Goal: Find specific page/section: Find specific page/section

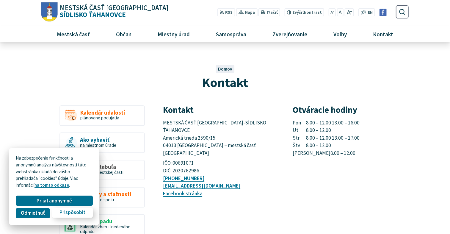
drag, startPoint x: 0, startPoint y: 0, endPoint x: 81, endPoint y: 211, distance: 226.1
click at [81, 211] on span "Prispôsobiť" at bounding box center [72, 212] width 26 height 6
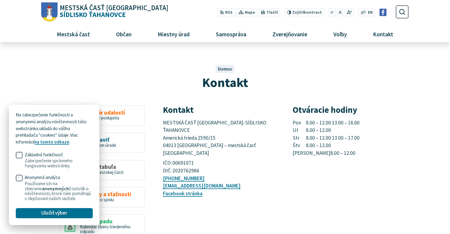
click at [148, 91] on div "Kontakt Domov Kontakt" at bounding box center [224, 71] width 367 height 40
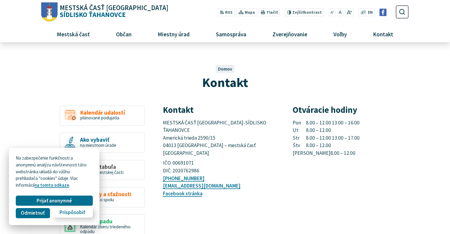
click at [80, 212] on span "Prispôsobiť" at bounding box center [72, 212] width 26 height 6
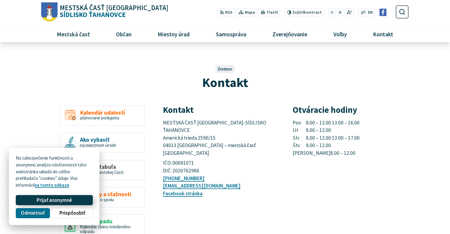
click at [77, 197] on button "Prijať anonymné" at bounding box center [54, 200] width 77 height 10
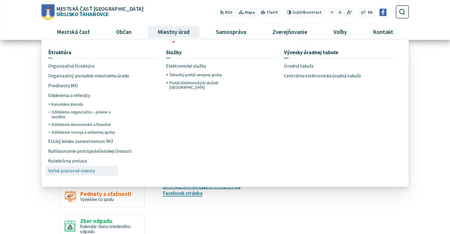
click at [81, 169] on span "Voľné pracovné miesta" at bounding box center [71, 171] width 47 height 10
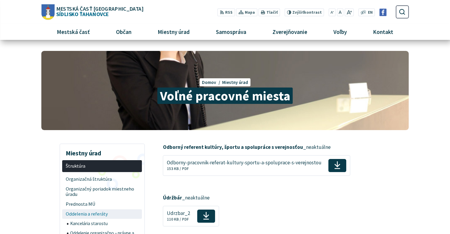
click at [90, 210] on span "Oddelenia a referáty" at bounding box center [102, 214] width 73 height 10
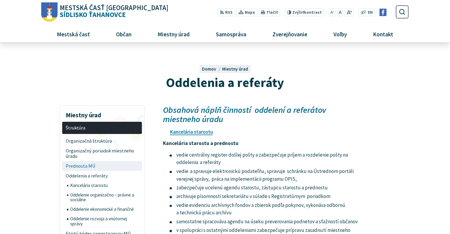
click at [83, 168] on span "Prednosta MÚ" at bounding box center [102, 166] width 73 height 10
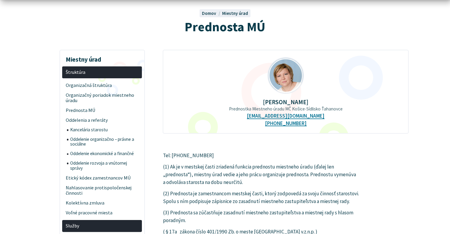
scroll to position [103, 0]
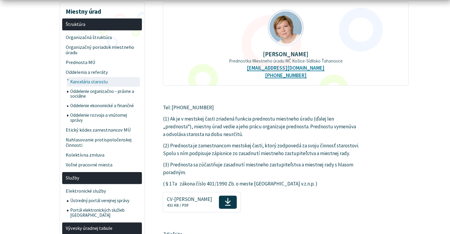
click at [84, 80] on span "Kancelária starostu" at bounding box center [104, 82] width 68 height 10
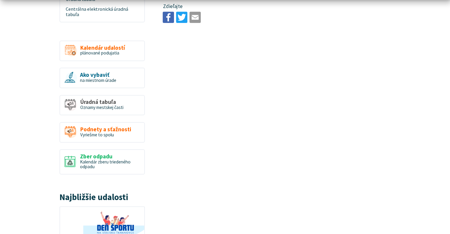
scroll to position [385, 0]
